Goal: Task Accomplishment & Management: Use online tool/utility

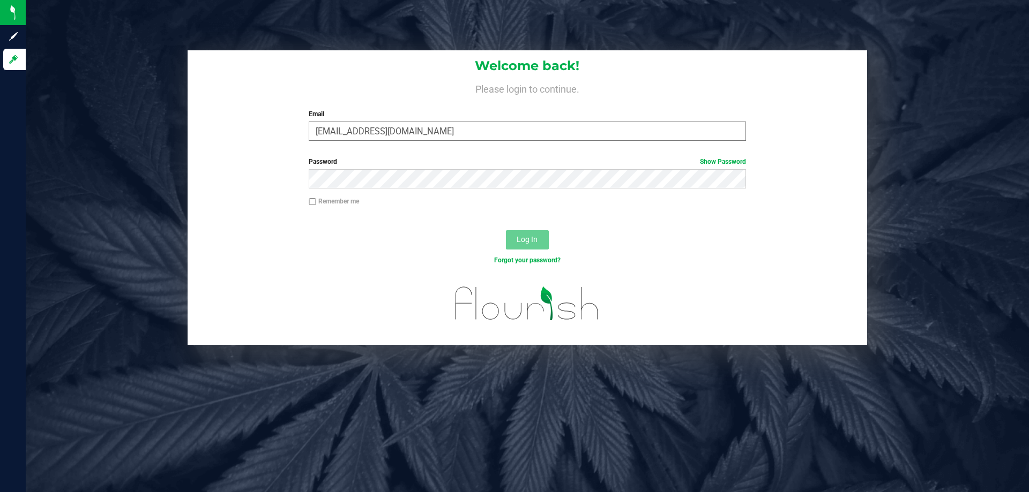
type input "[EMAIL_ADDRESS][DOMAIN_NAME]"
click at [506, 230] on button "Log In" at bounding box center [527, 239] width 43 height 19
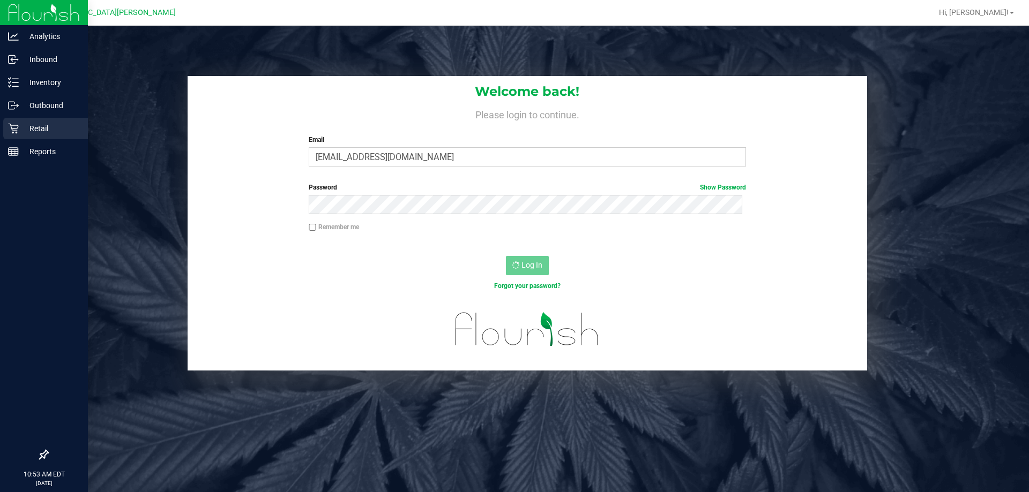
click at [22, 134] on p "Retail" at bounding box center [51, 128] width 64 height 13
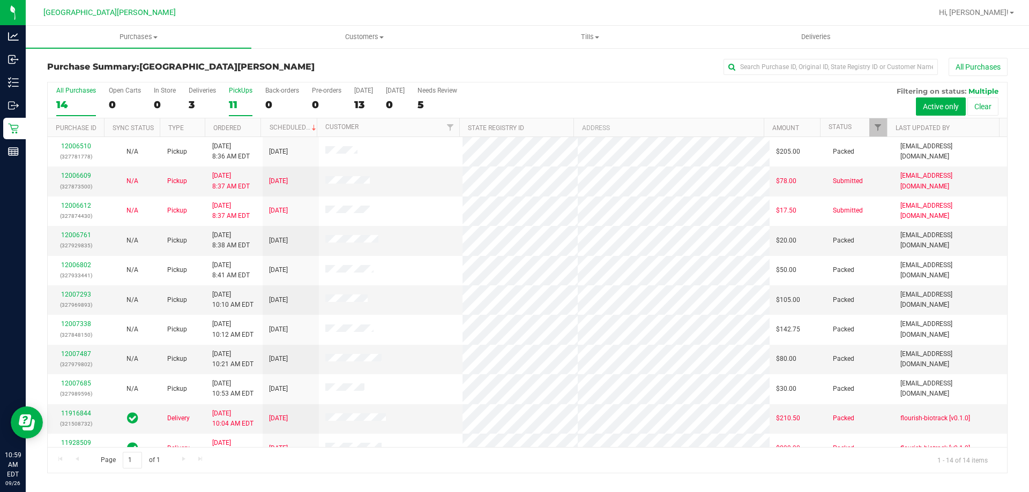
click at [241, 97] on label "PickUps 11" at bounding box center [241, 101] width 24 height 29
click at [0, 0] on input "PickUps 11" at bounding box center [0, 0] width 0 height 0
click at [237, 104] on div "10" at bounding box center [241, 105] width 24 height 12
click at [0, 0] on input "PickUps 10" at bounding box center [0, 0] width 0 height 0
click at [242, 104] on div "12" at bounding box center [241, 105] width 24 height 12
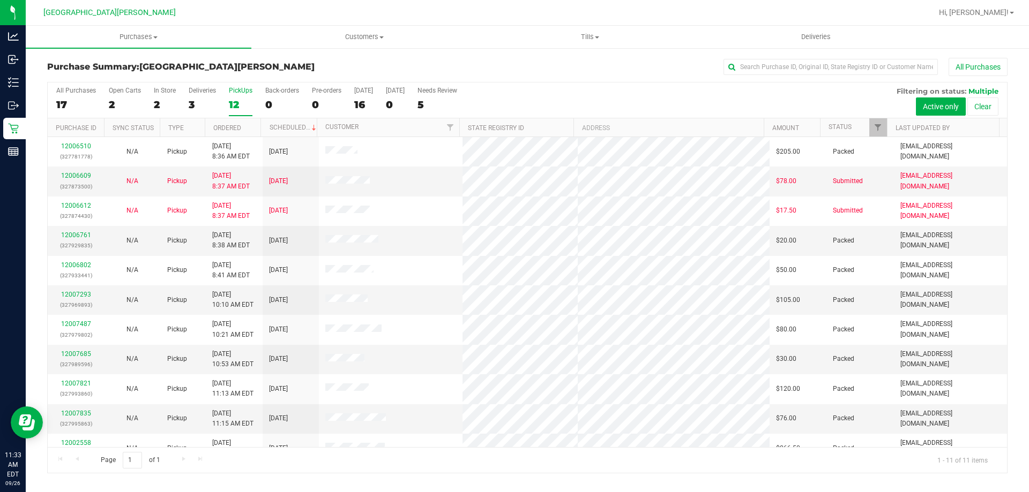
click at [0, 0] on input "PickUps 12" at bounding box center [0, 0] width 0 height 0
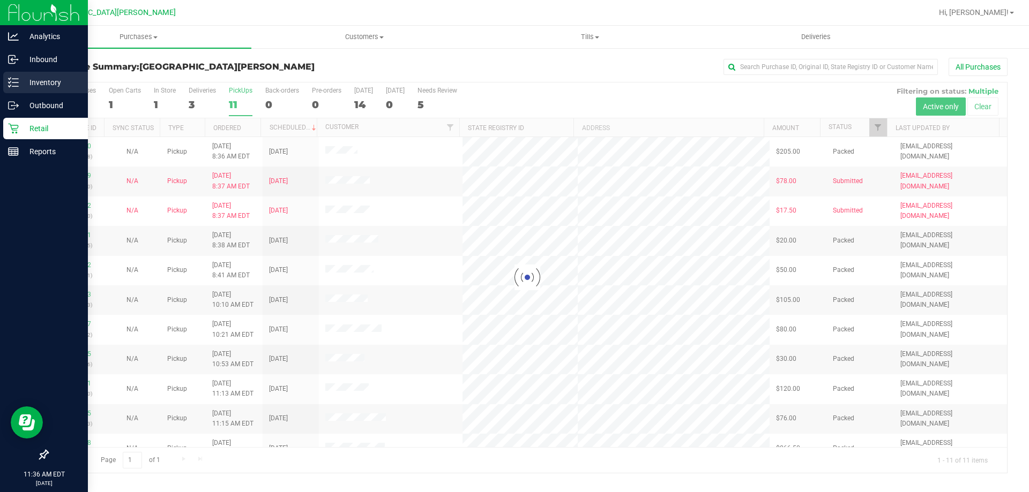
click at [14, 86] on line at bounding box center [15, 86] width 6 height 0
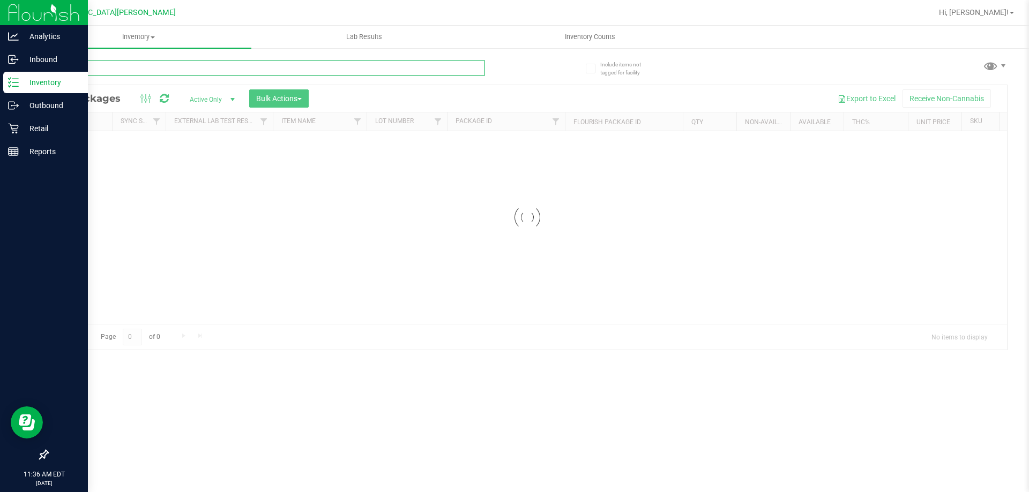
click at [169, 73] on input "text" at bounding box center [266, 68] width 438 height 16
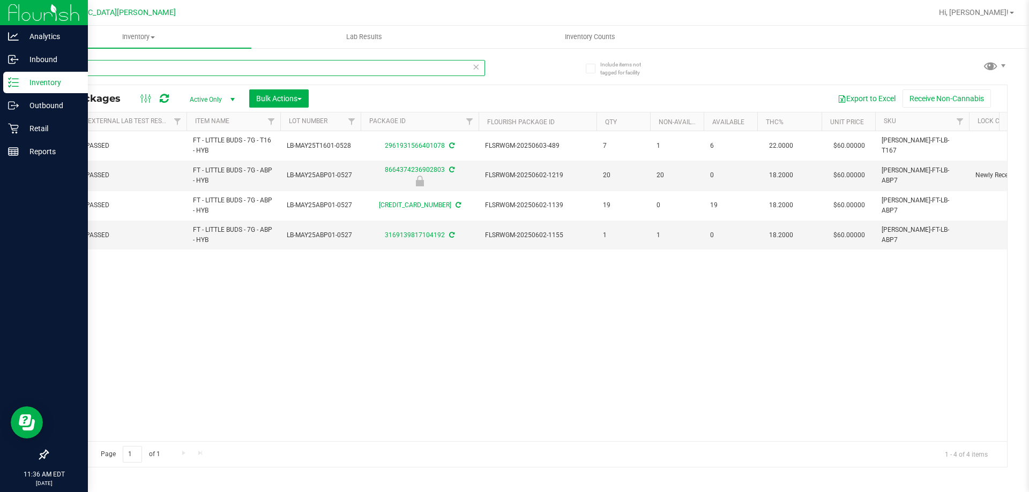
type input "little"
click at [26, 125] on p "Retail" at bounding box center [51, 128] width 64 height 13
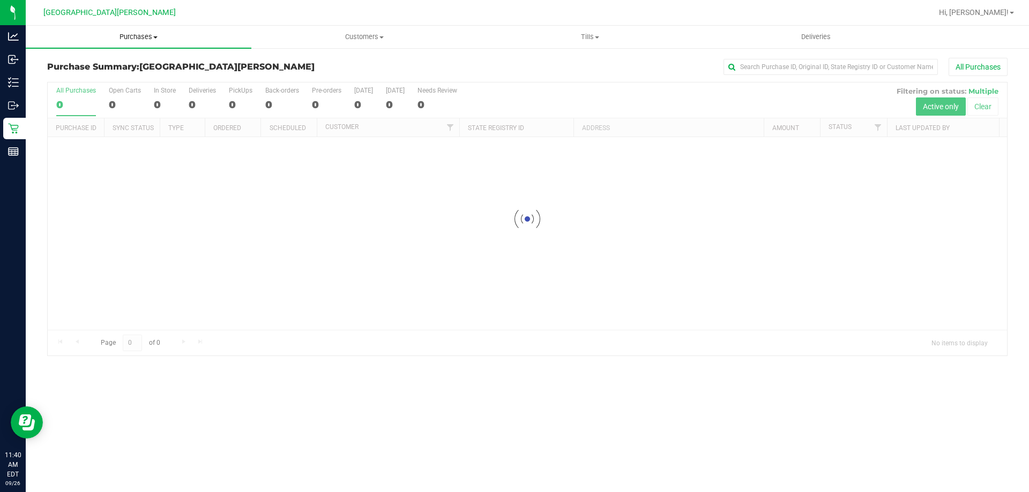
click at [154, 36] on span at bounding box center [155, 37] width 4 height 2
click at [64, 71] on li "Fulfillment" at bounding box center [139, 77] width 226 height 13
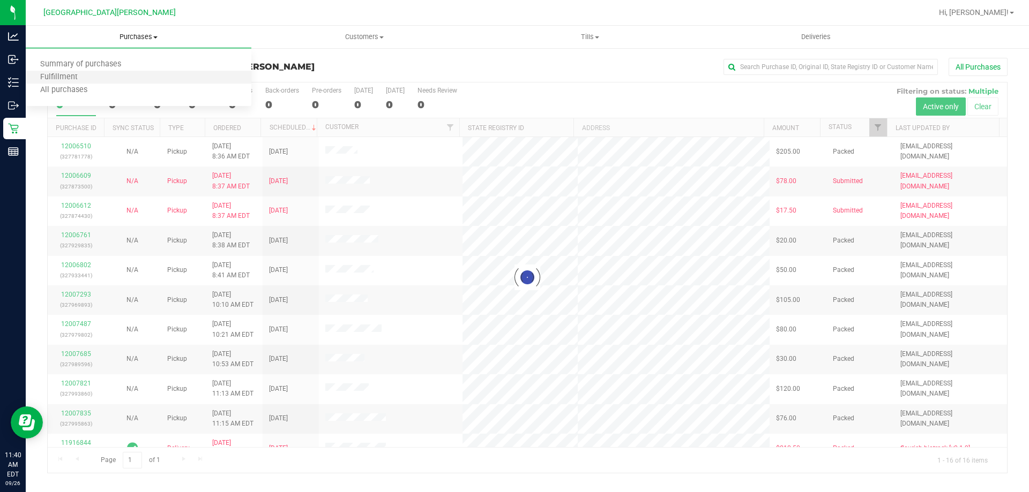
click at [64, 71] on li "Fulfillment" at bounding box center [139, 77] width 226 height 13
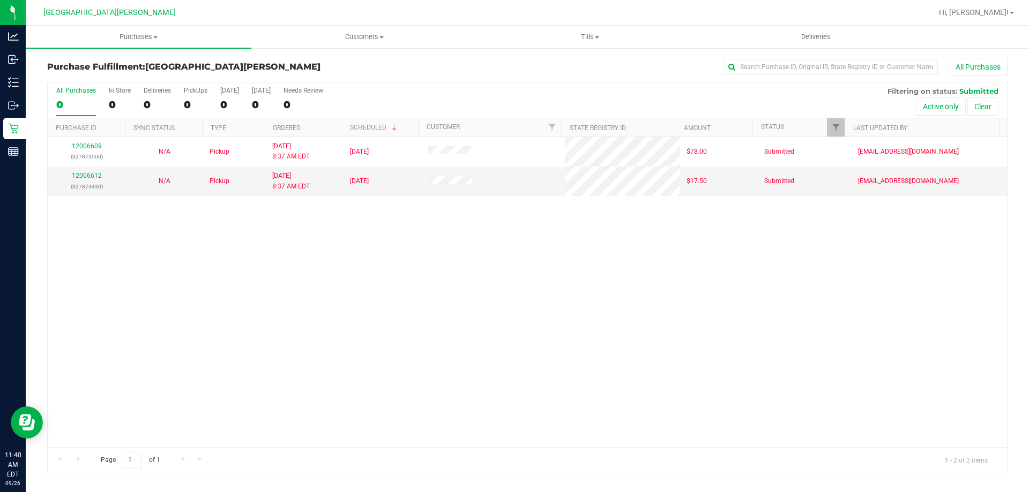
click at [312, 489] on div "Purchases Summary of purchases Fulfillment All purchases Customers All customer…" at bounding box center [527, 259] width 1003 height 467
